Goal: Obtain resource: Obtain resource

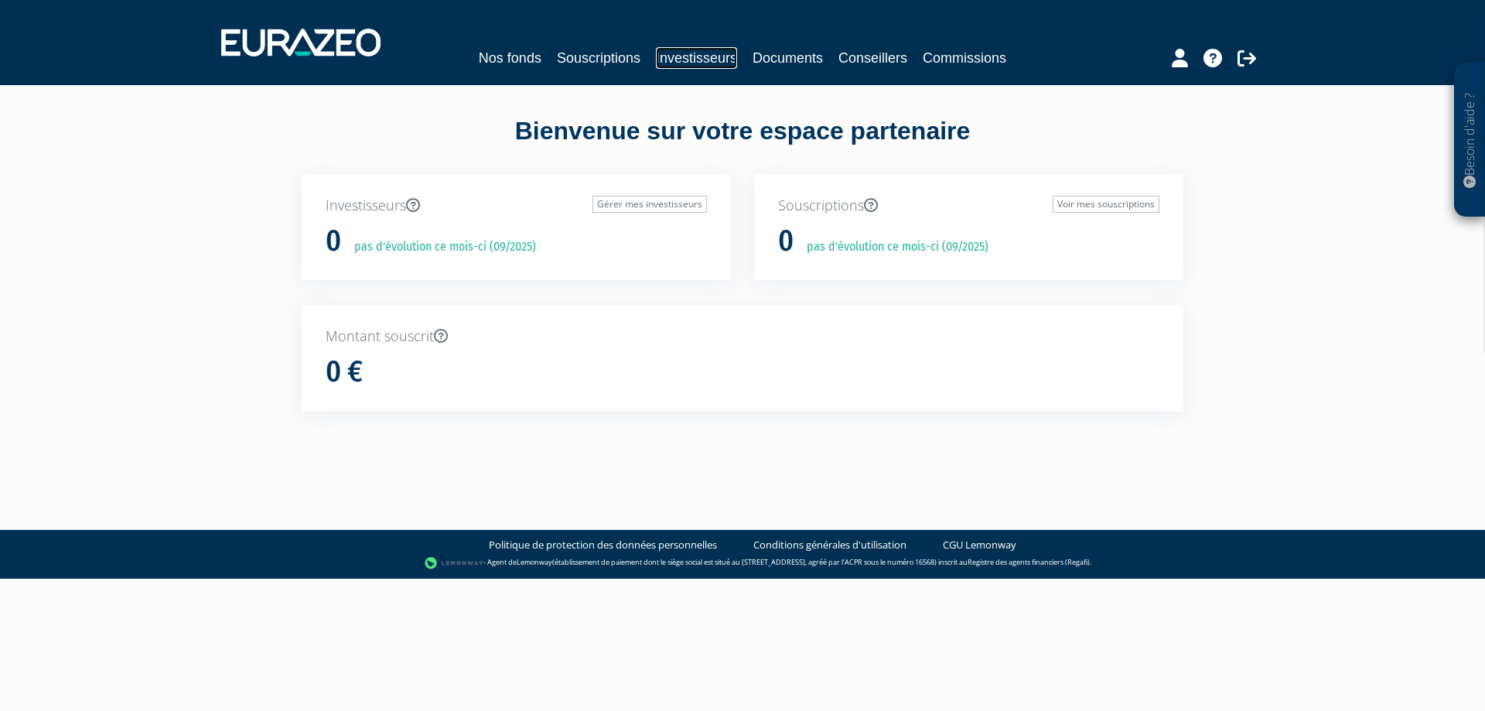
click at [715, 57] on link "Investisseurs" at bounding box center [696, 58] width 81 height 22
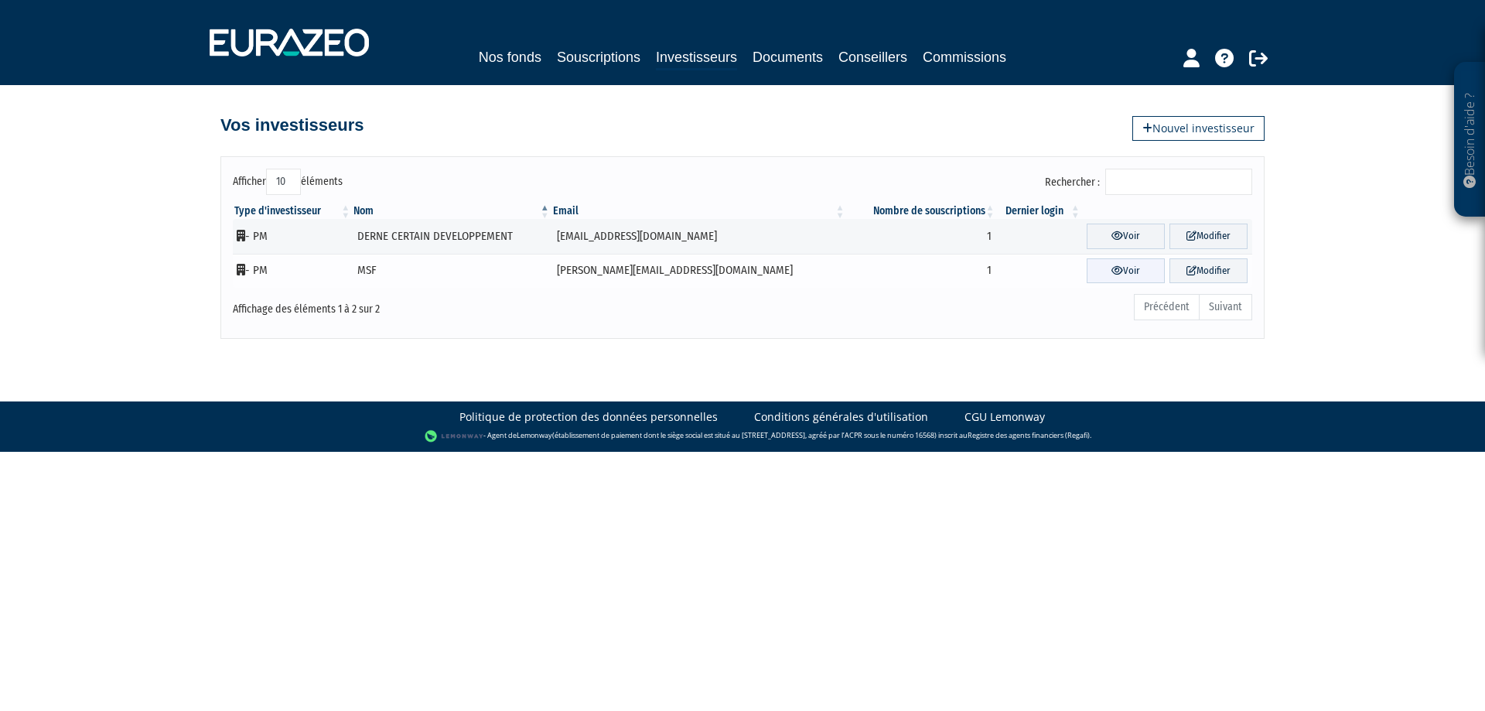
click at [1109, 269] on link "Voir" at bounding box center [1125, 271] width 78 height 26
drag, startPoint x: 841, startPoint y: 509, endPoint x: 871, endPoint y: 388, distance: 124.1
click at [841, 452] on html "Besoin d'aide ? × J'ai besoin d'aide Si vous avez une question à propos du fonc…" at bounding box center [742, 226] width 1485 height 452
drag, startPoint x: 752, startPoint y: 284, endPoint x: 593, endPoint y: 279, distance: 158.6
click at [751, 284] on td "[PERSON_NAME][EMAIL_ADDRESS][DOMAIN_NAME]" at bounding box center [698, 271] width 295 height 35
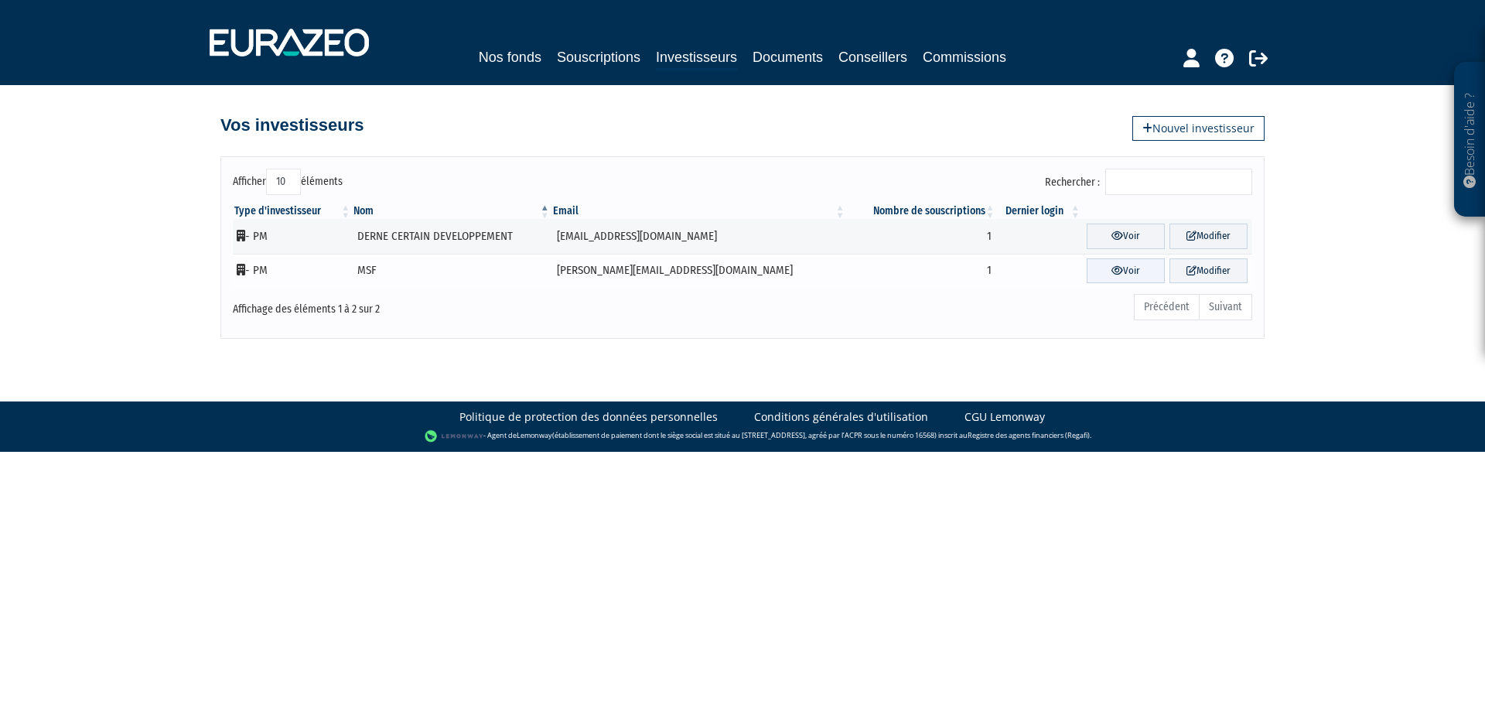
click at [1086, 275] on link "Voir" at bounding box center [1125, 271] width 78 height 26
click at [416, 236] on td "DERNE CERTAIN DEVELOPPEMENT" at bounding box center [451, 236] width 199 height 35
click at [1112, 236] on link "Voir" at bounding box center [1125, 236] width 78 height 26
click at [1213, 276] on link "Modifier" at bounding box center [1208, 271] width 78 height 26
click at [579, 53] on link "Souscriptions" at bounding box center [599, 57] width 84 height 22
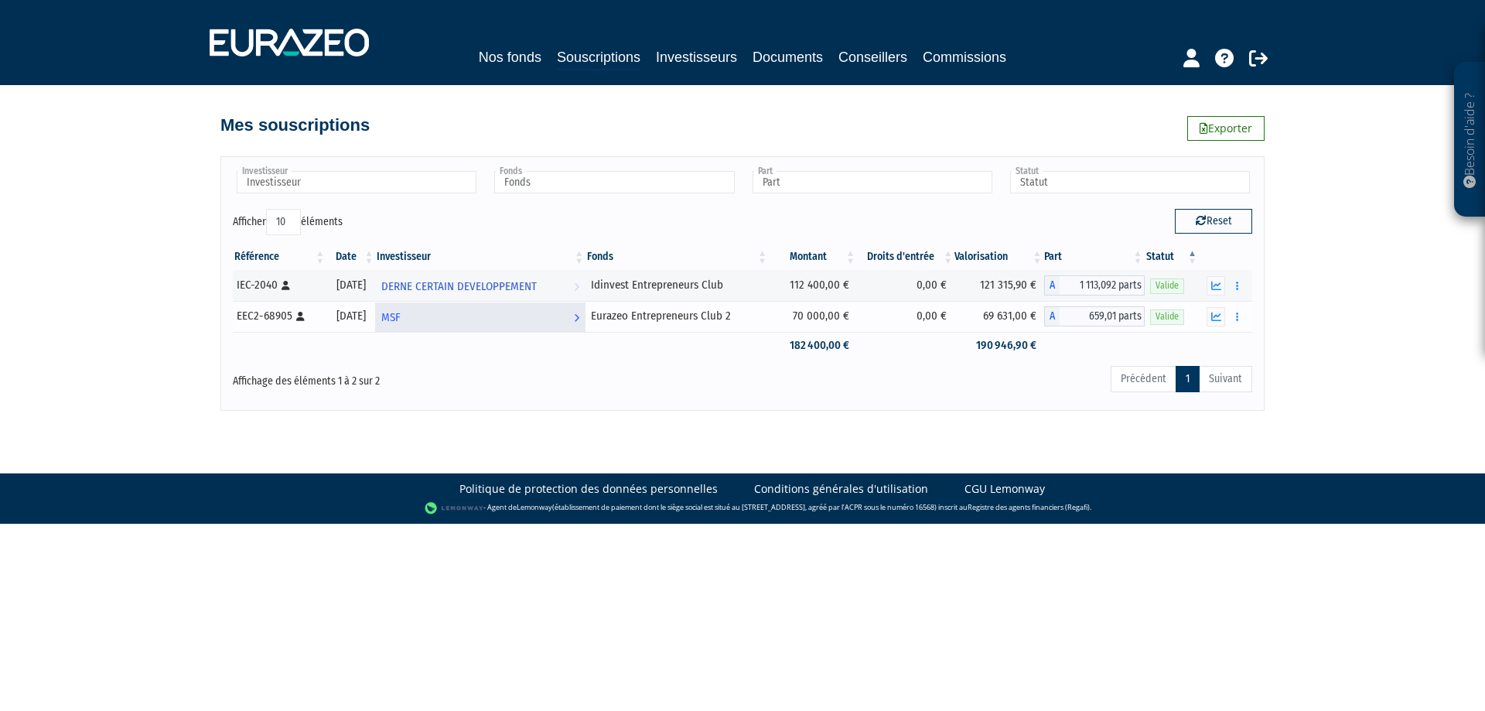
click at [401, 318] on span "MSF" at bounding box center [390, 317] width 19 height 29
click at [699, 322] on div "Eurazeo Entrepreneurs Club 2" at bounding box center [677, 316] width 172 height 16
drag, startPoint x: 632, startPoint y: 317, endPoint x: 830, endPoint y: 317, distance: 197.9
click at [830, 317] on tr "EEC2-68905 [Français] Personne physique 31/07/2024 MSF Voir l'investisseur Eura…" at bounding box center [742, 316] width 1019 height 31
click at [872, 318] on td "0,00 €" at bounding box center [905, 316] width 97 height 31
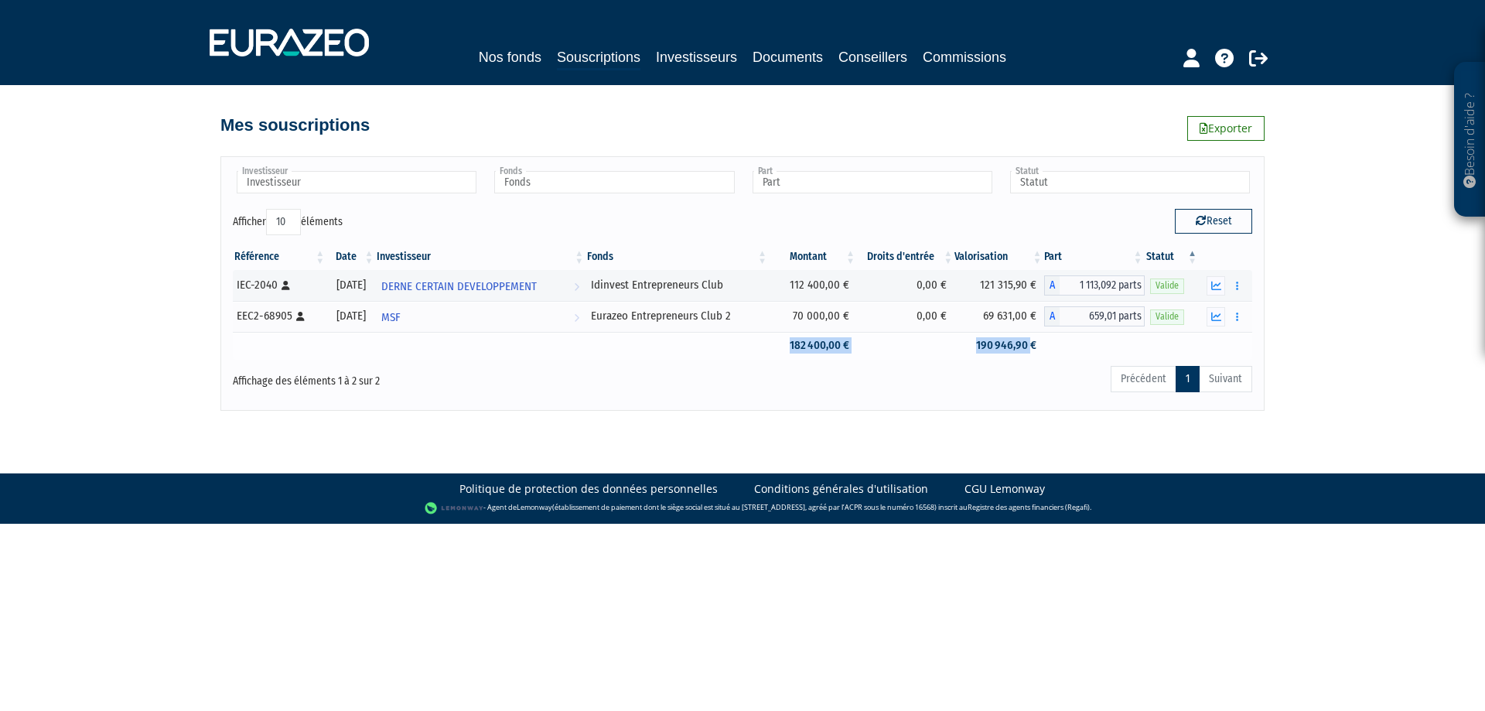
drag, startPoint x: 984, startPoint y: 319, endPoint x: 1032, endPoint y: 343, distance: 54.6
click at [1032, 343] on tbody "IEC-2040 [Français] Personne physique 31/12/2020 DERNE CERTAIN DEVELOPPEMENT Vo…" at bounding box center [742, 314] width 1019 height 89
click at [1039, 377] on div "Précédent 1 Suivant" at bounding box center [959, 381] width 585 height 34
click at [1218, 319] on icon "button" at bounding box center [1216, 317] width 10 height 10
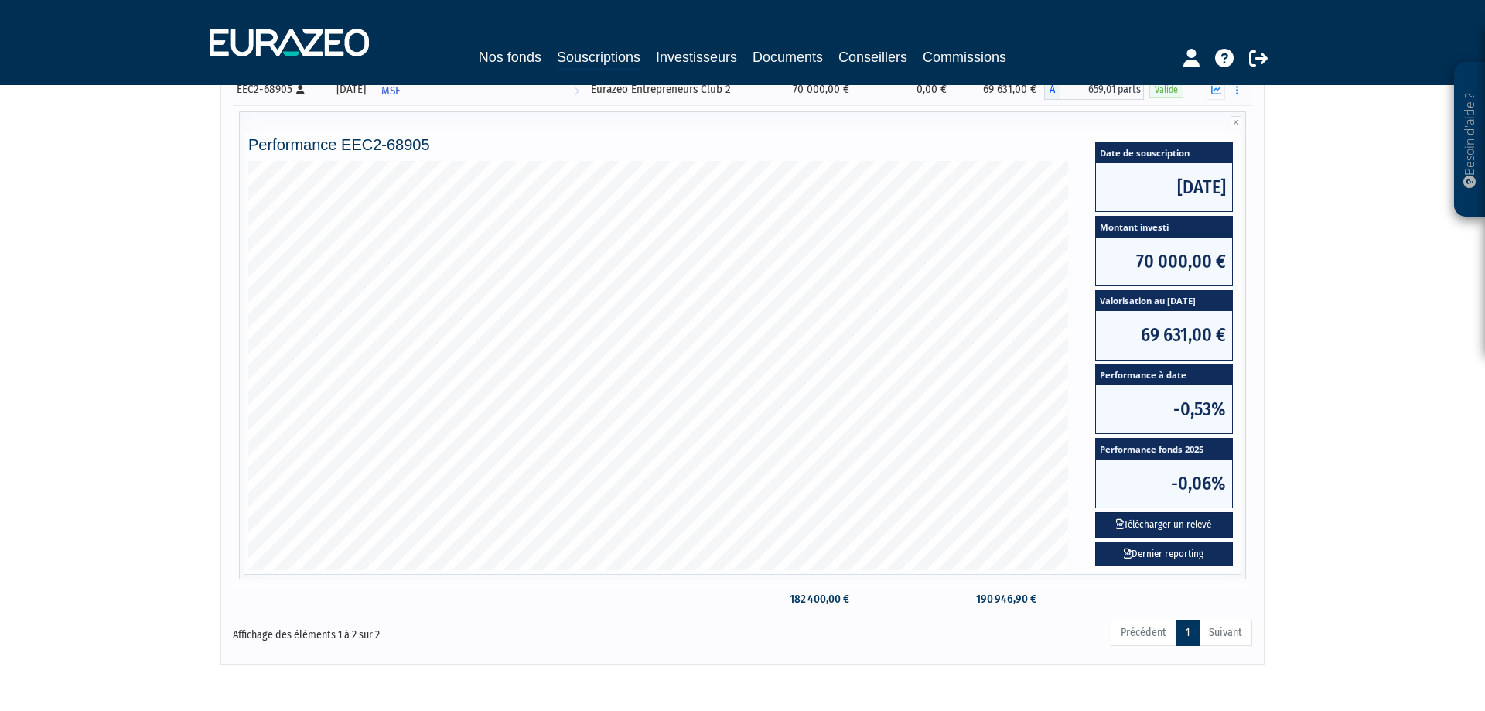
scroll to position [292, 0]
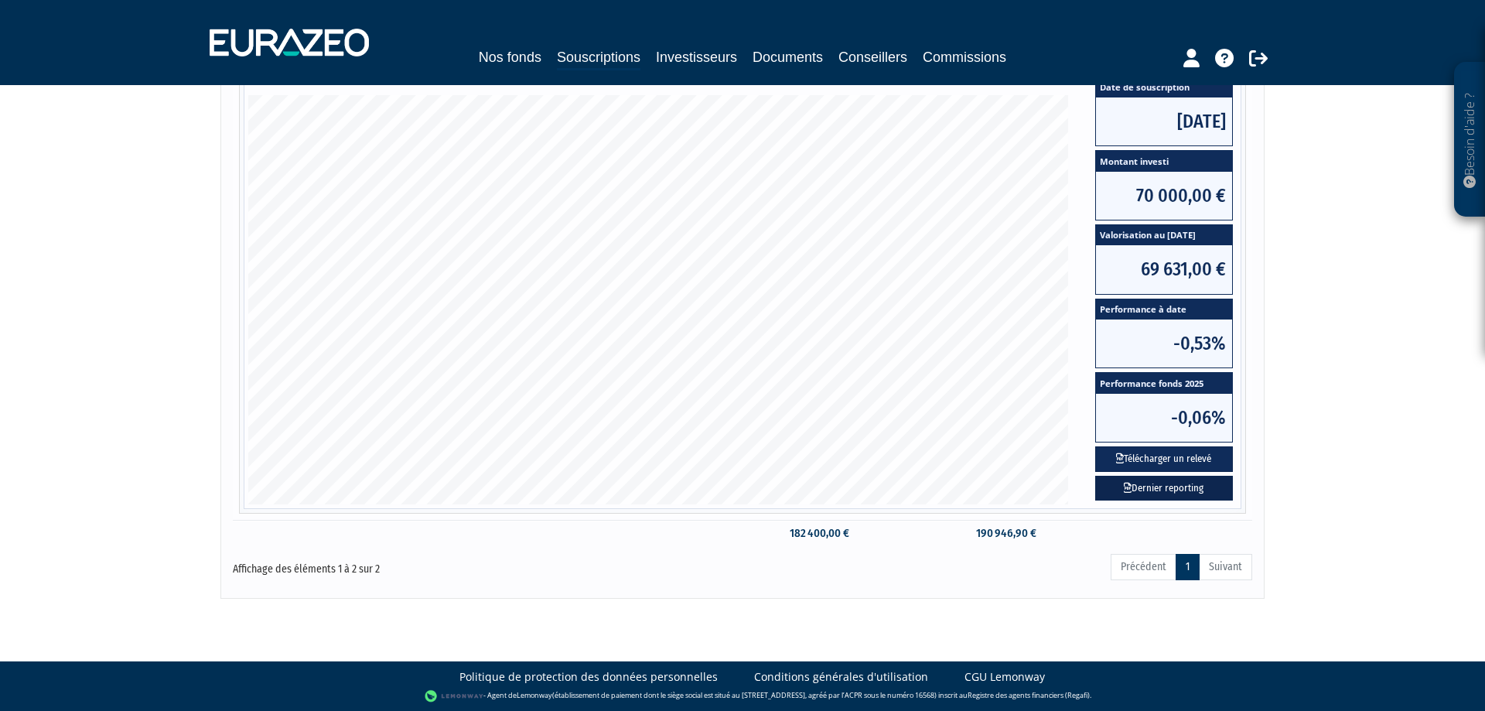
click at [1177, 493] on link "Dernier reporting" at bounding box center [1164, 489] width 138 height 26
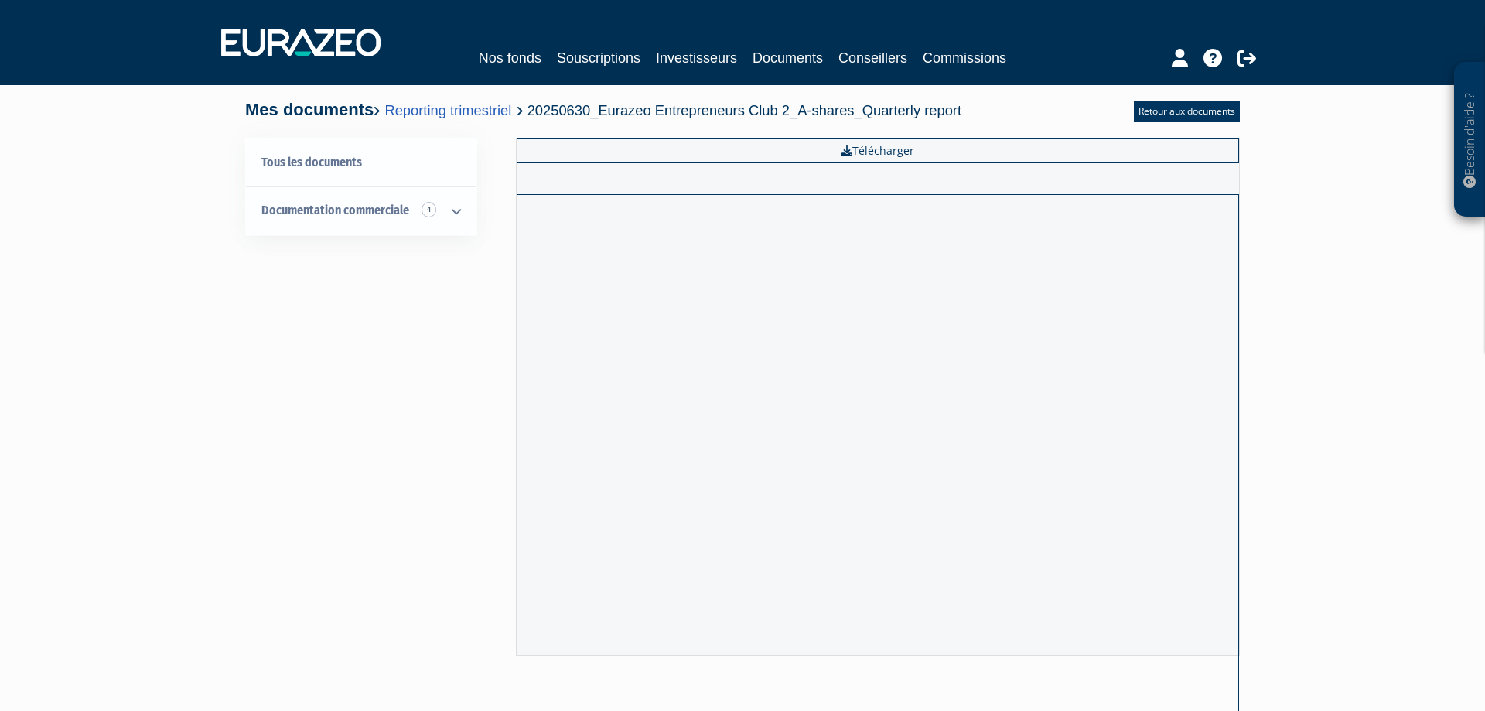
click at [367, 364] on div "Tous les documents Documentation commerciale 4 Termes et conditions 1 Lettre du…" at bounding box center [742, 427] width 971 height 578
click at [455, 214] on icon at bounding box center [456, 211] width 40 height 48
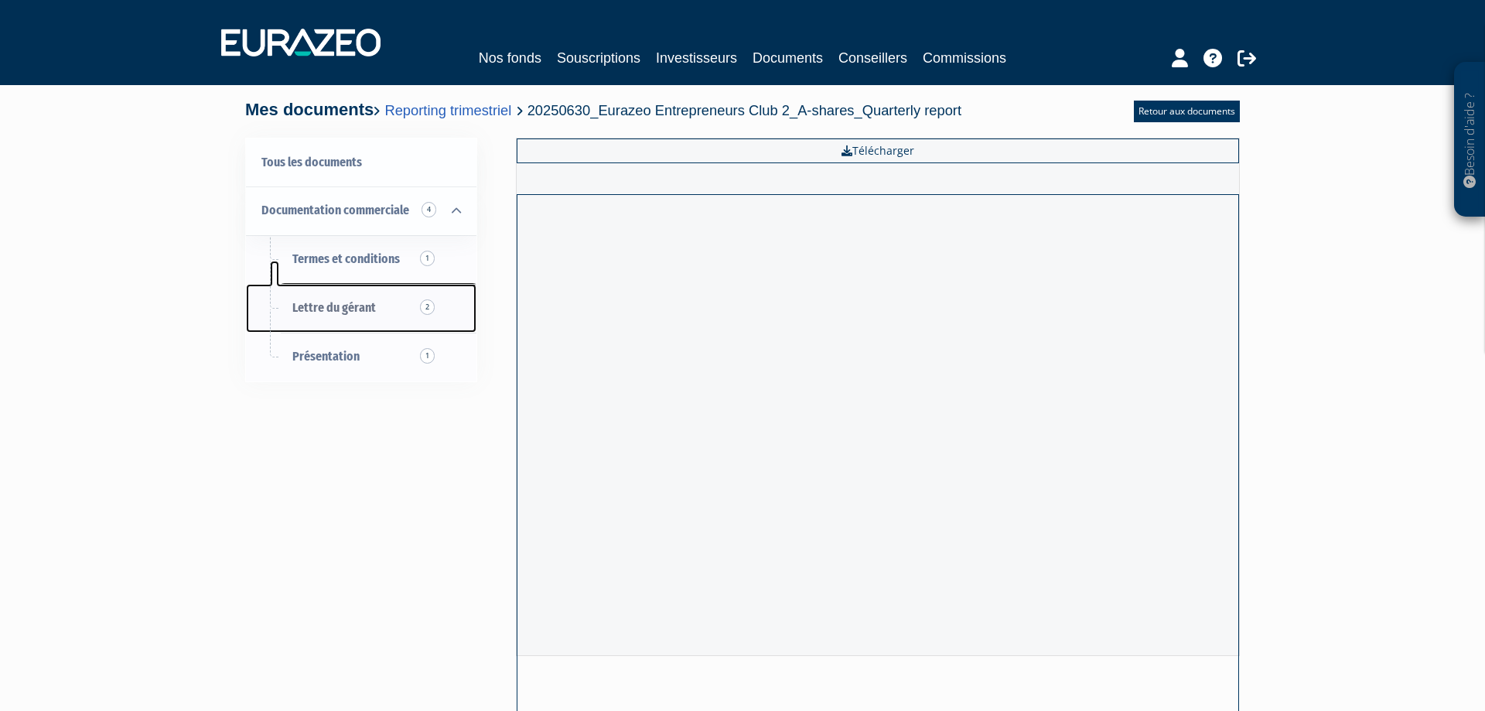
click at [373, 305] on span "Lettre du gérant 2" at bounding box center [334, 307] width 84 height 15
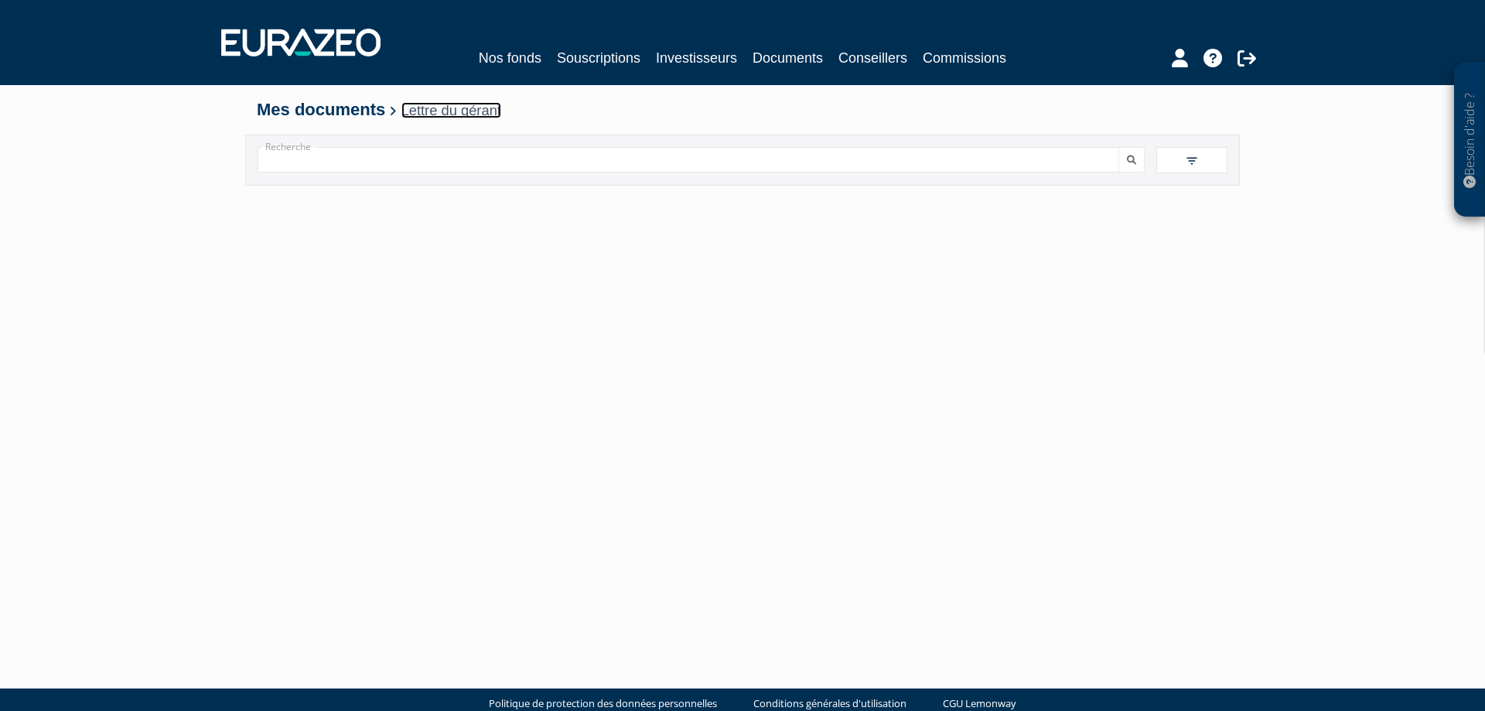
click at [465, 111] on link "Lettre du gérant" at bounding box center [451, 110] width 100 height 16
click at [624, 56] on link "Souscriptions" at bounding box center [599, 58] width 84 height 22
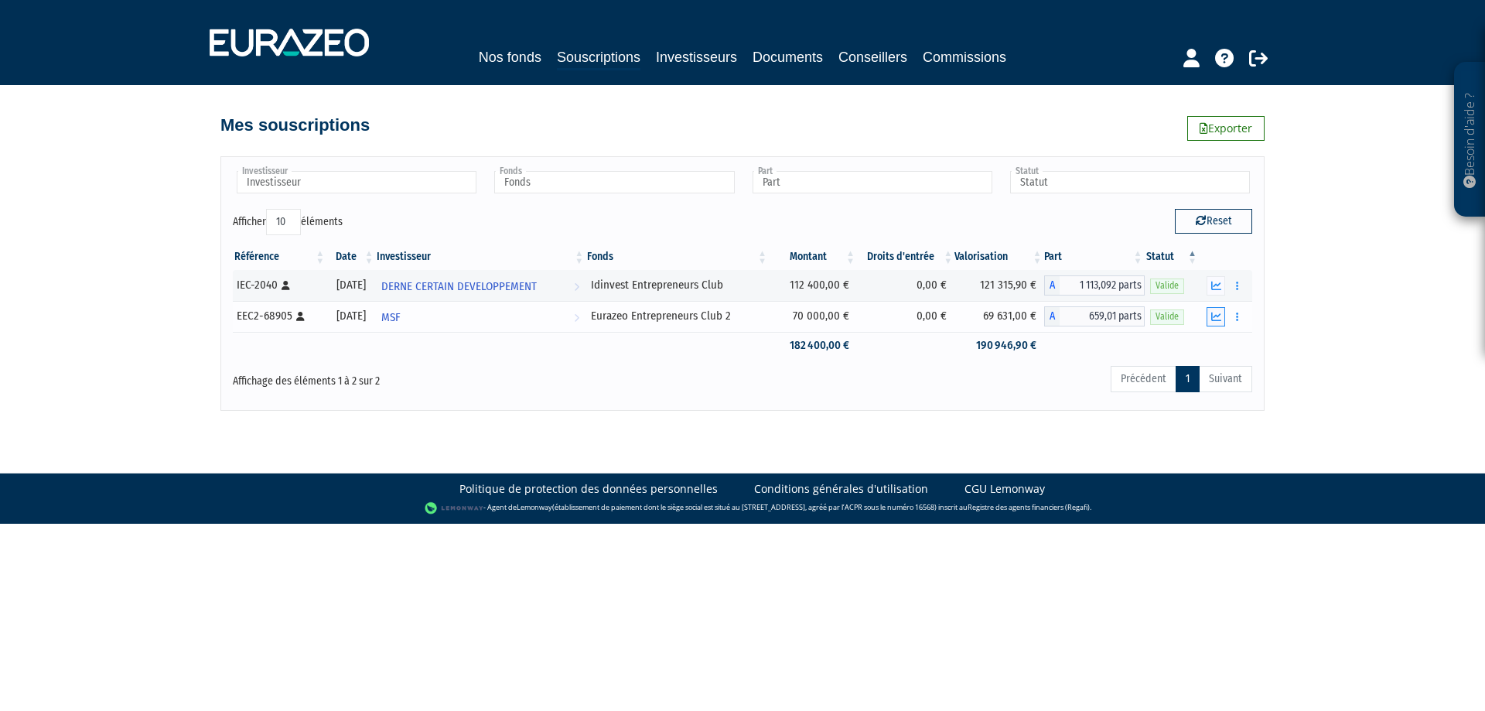
click at [1219, 318] on icon "button" at bounding box center [1216, 317] width 10 height 10
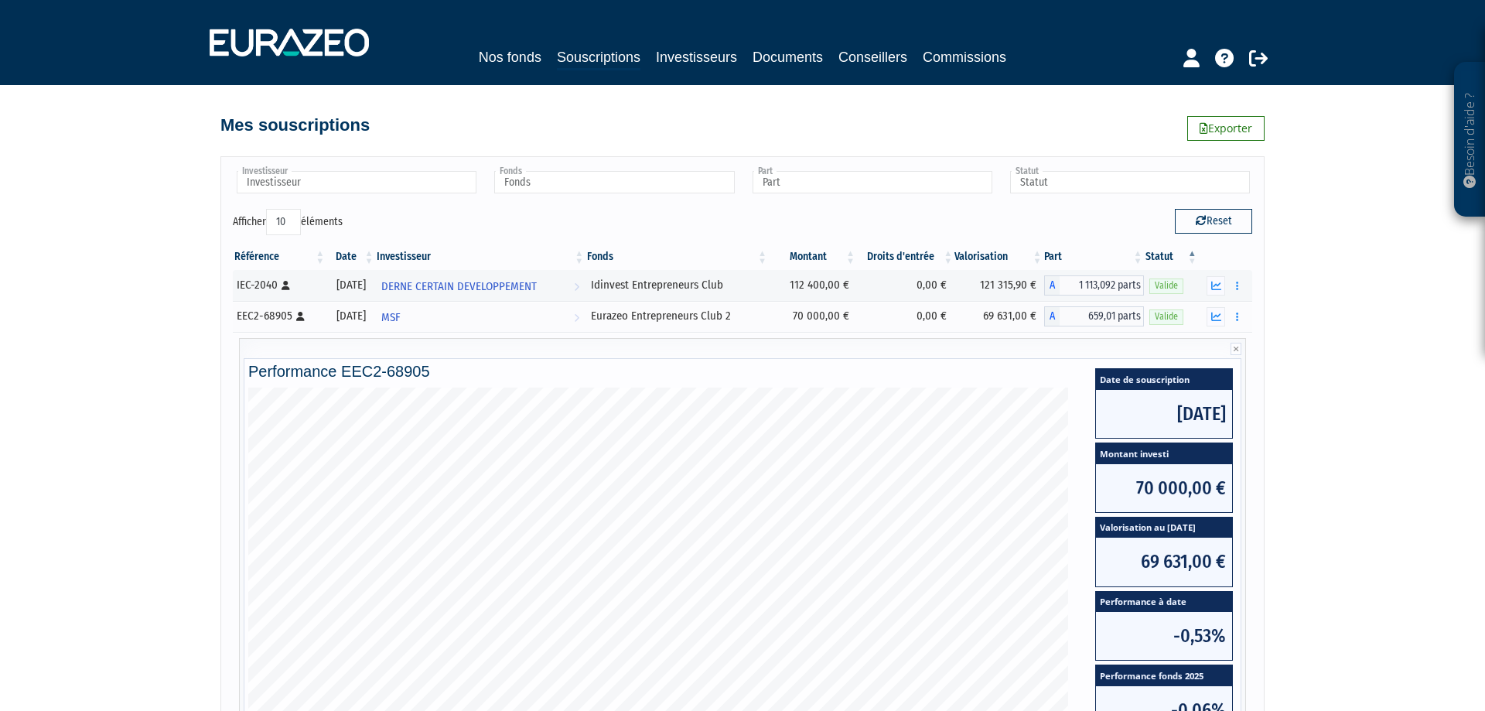
scroll to position [292, 0]
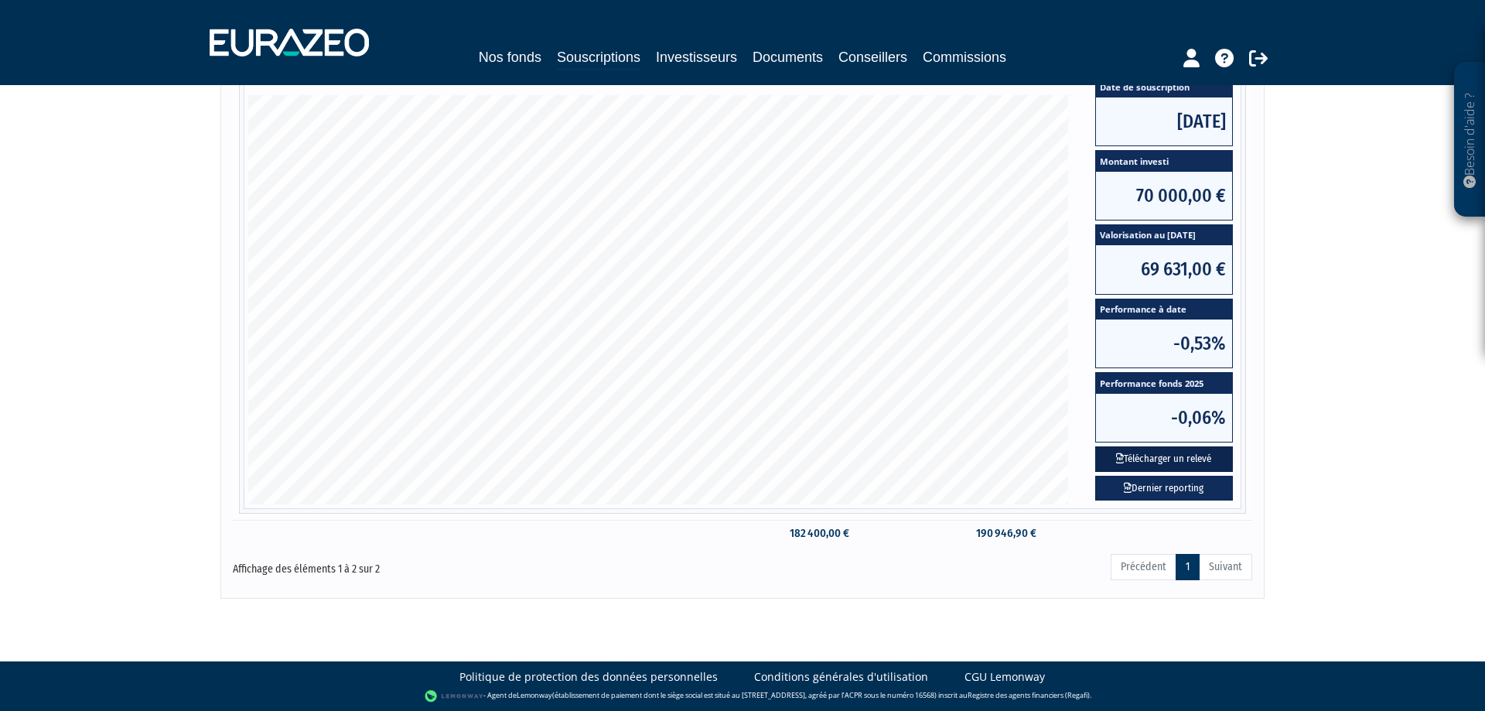
click at [1185, 460] on button "Télécharger un relevé" at bounding box center [1164, 459] width 138 height 26
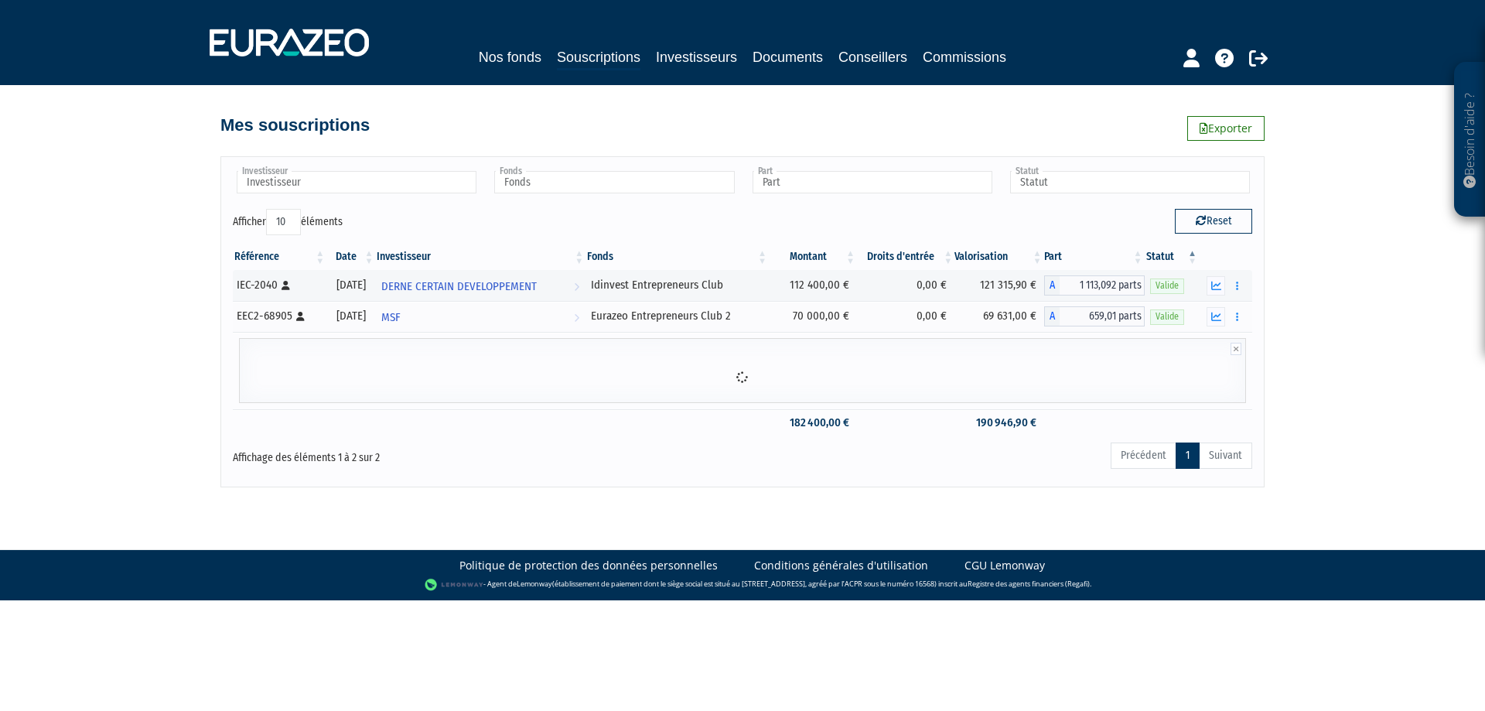
scroll to position [0, 0]
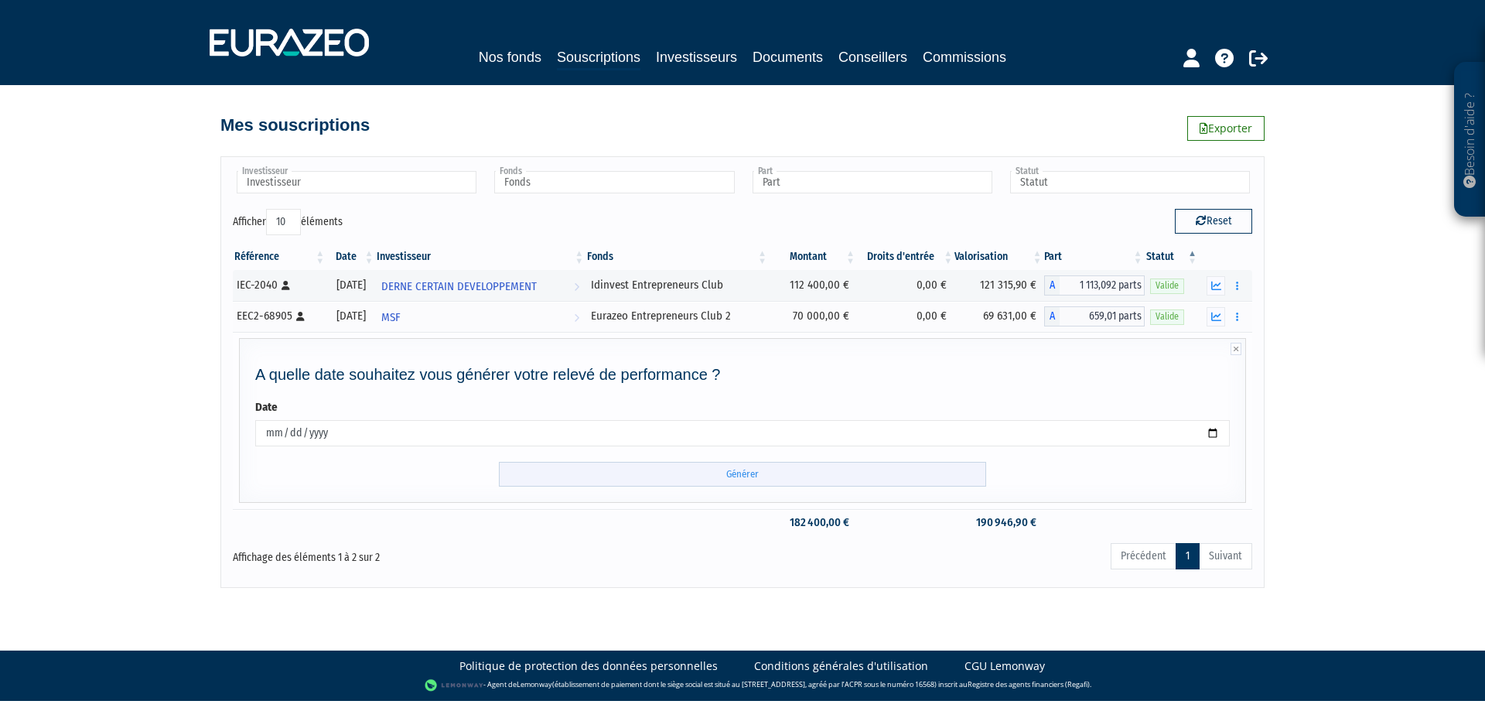
click at [865, 481] on input "Générer" at bounding box center [742, 475] width 487 height 26
click at [1234, 314] on button "button" at bounding box center [1237, 316] width 19 height 19
click at [1217, 343] on link "Documents" at bounding box center [1202, 345] width 77 height 26
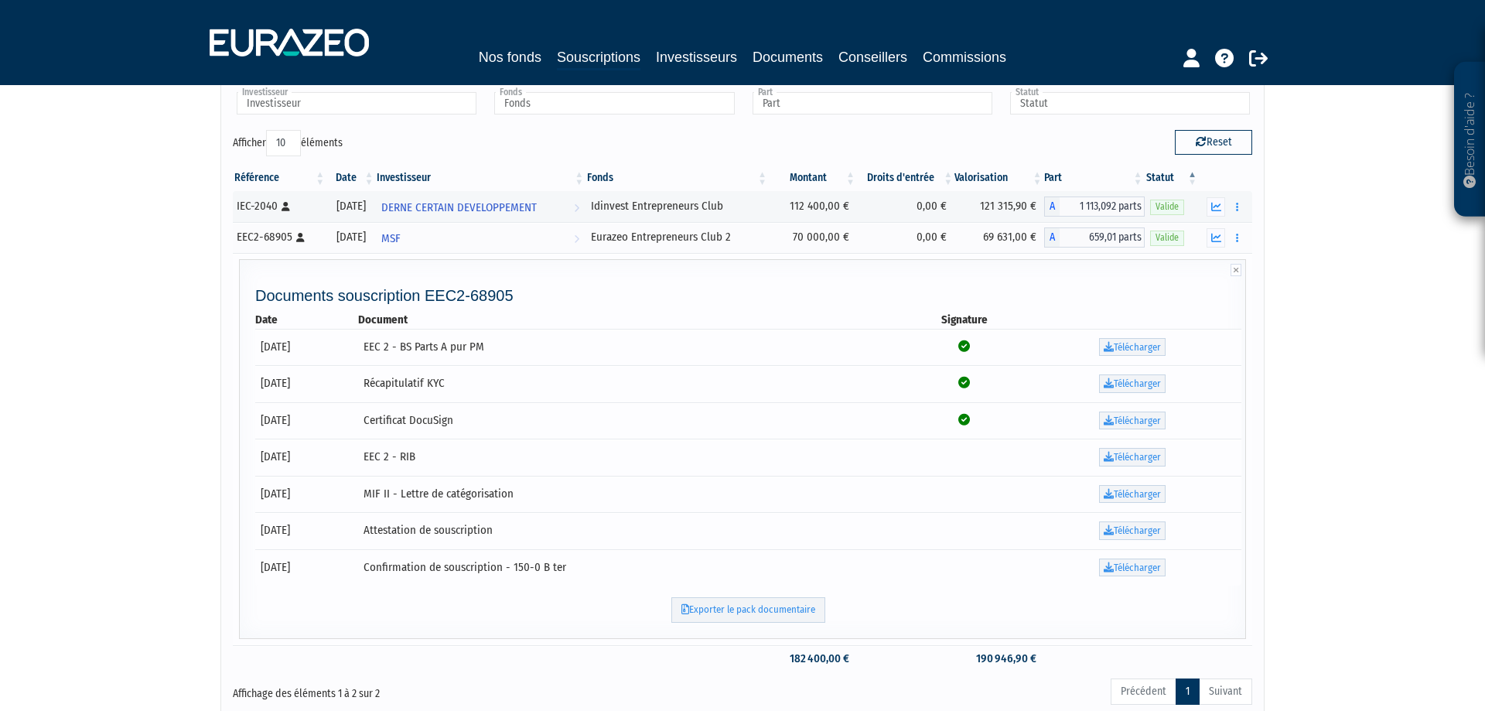
scroll to position [46, 0]
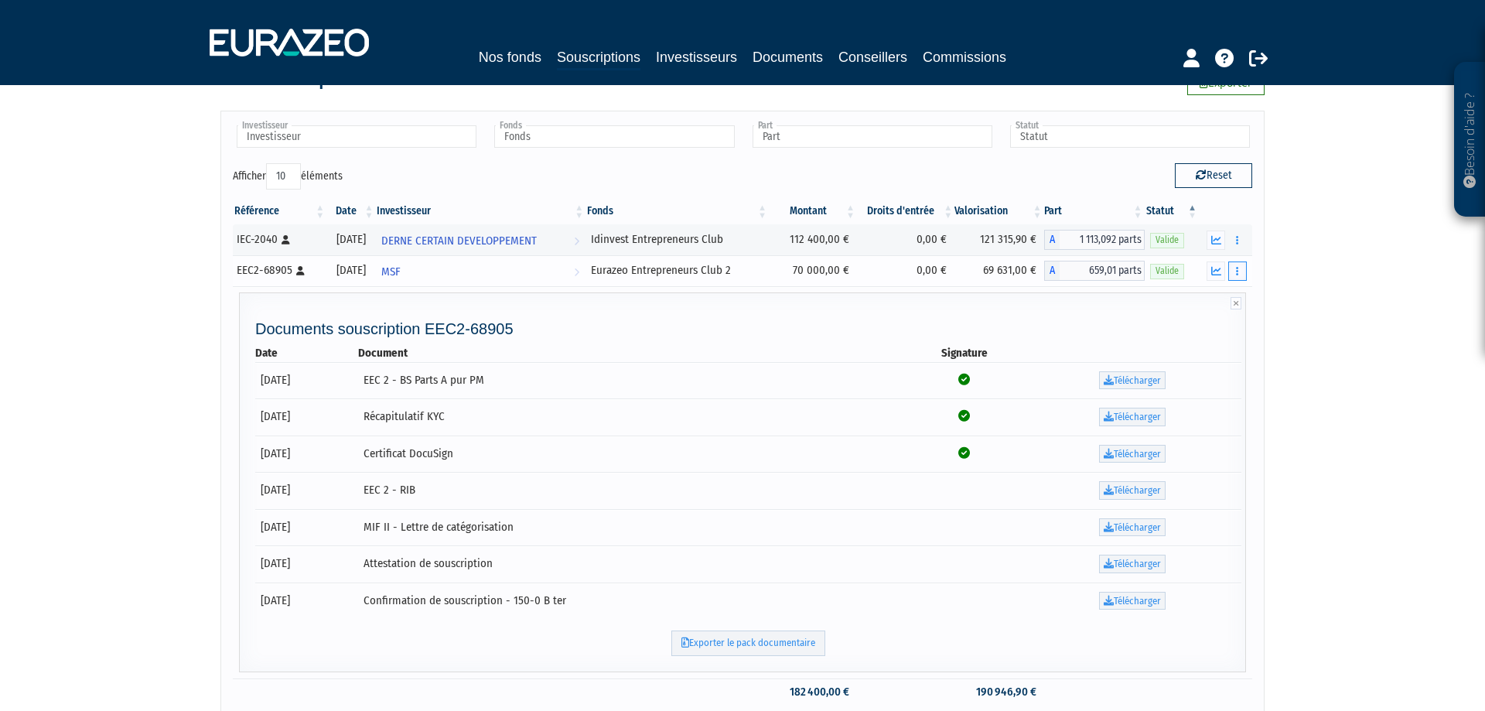
click at [1238, 265] on button "button" at bounding box center [1237, 270] width 19 height 19
click at [1220, 271] on icon "button" at bounding box center [1216, 271] width 10 height 10
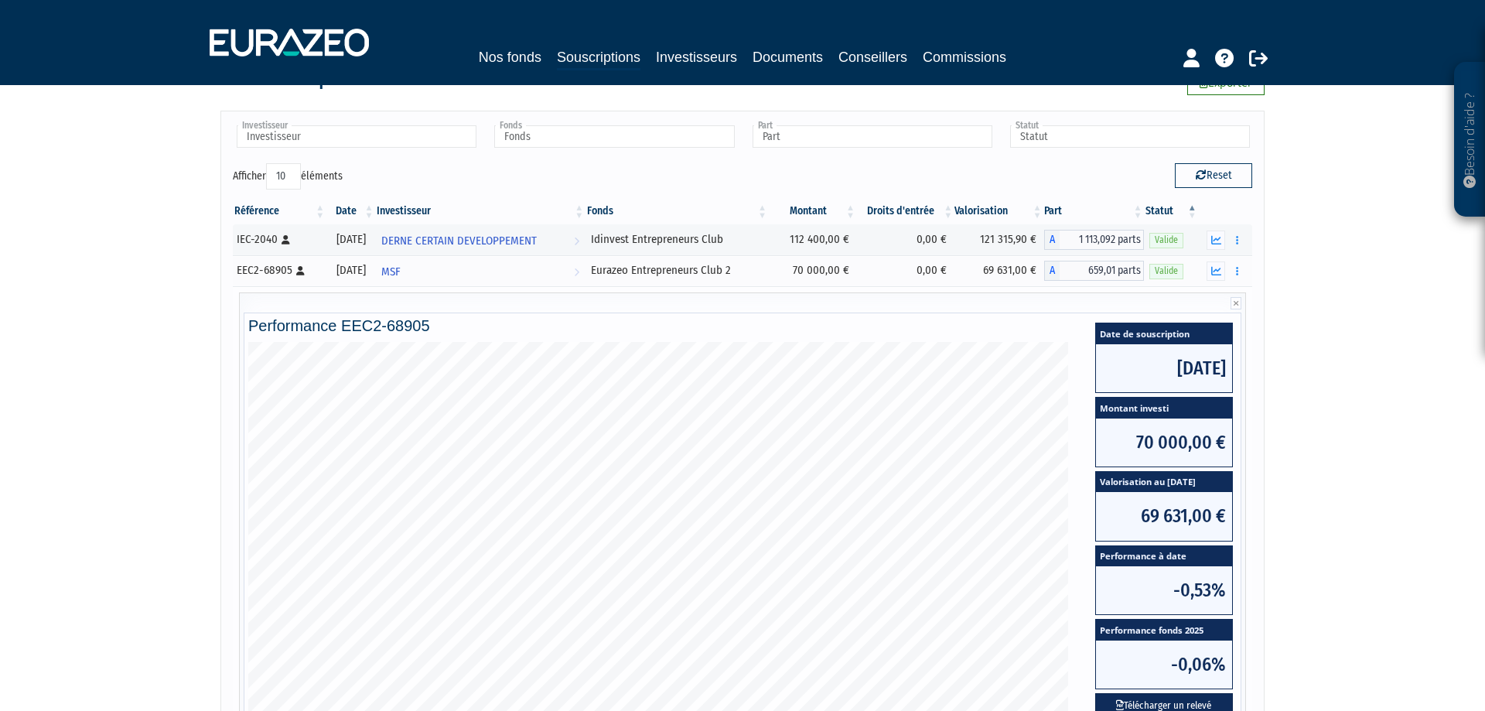
scroll to position [292, 0]
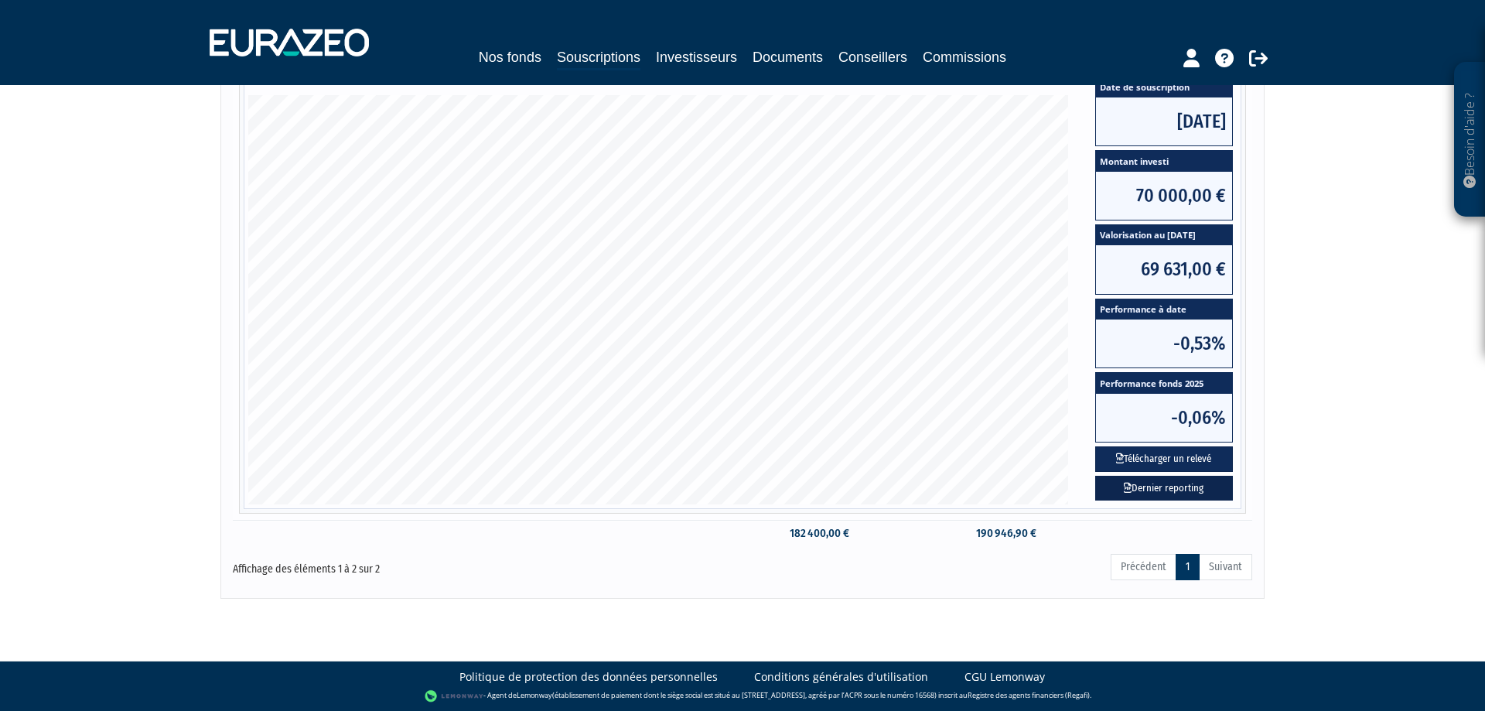
click at [1153, 489] on link "Dernier reporting" at bounding box center [1164, 489] width 138 height 26
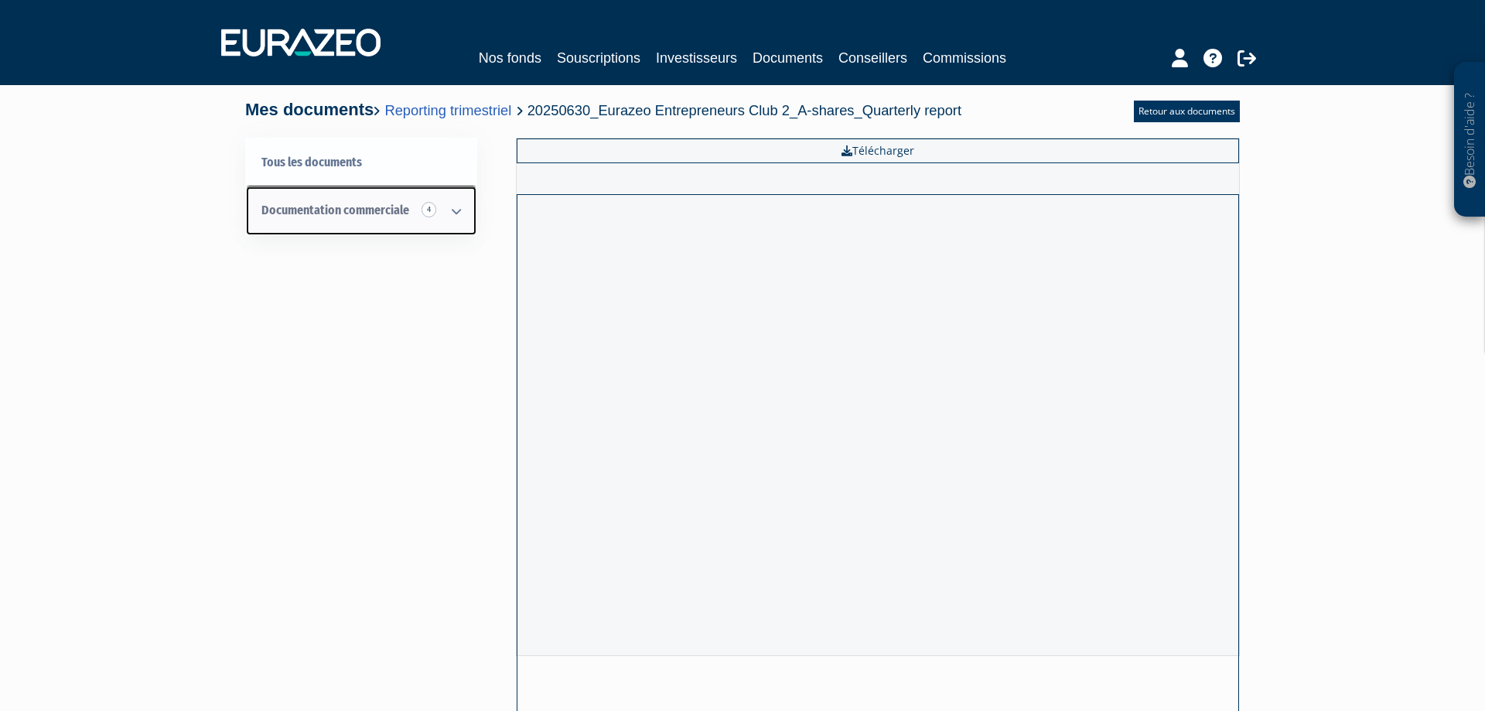
click at [461, 214] on icon at bounding box center [456, 211] width 40 height 48
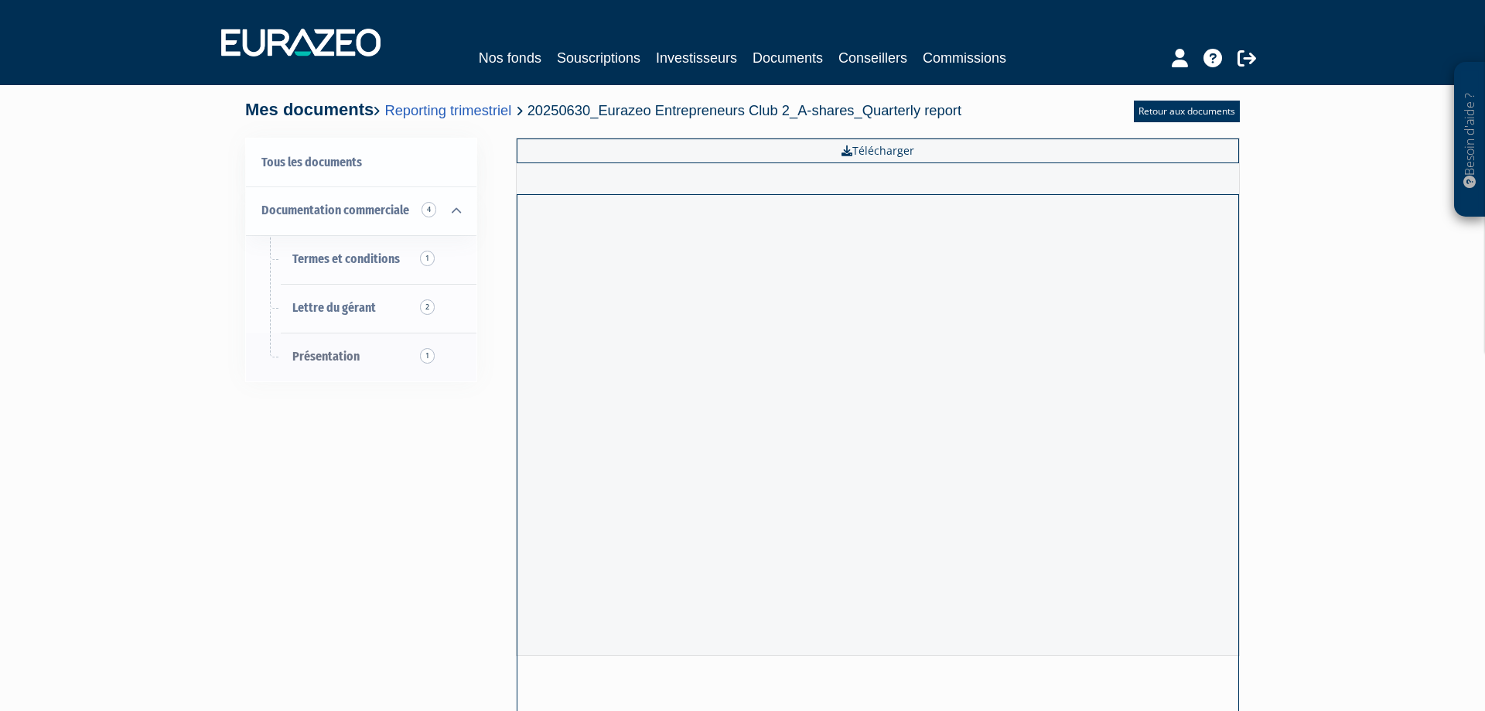
drag, startPoint x: 401, startPoint y: 512, endPoint x: 388, endPoint y: 346, distance: 166.0
click at [400, 511] on div "Tous les documents Documentation commerciale 4 Termes et conditions 1 Lettre du…" at bounding box center [742, 427] width 971 height 578
click at [354, 354] on span "Présentation 1" at bounding box center [325, 356] width 67 height 15
